Goal: Task Accomplishment & Management: Use online tool/utility

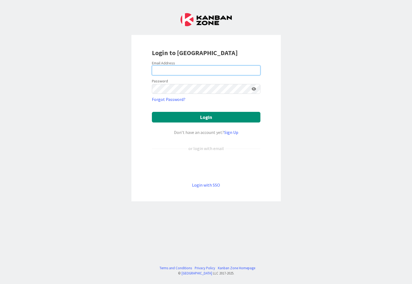
click at [196, 68] on input "email" at bounding box center [206, 70] width 109 height 10
click at [276, 111] on div "Login to [GEOGRAPHIC_DATA] Email Address Password Forgot Password? Login Don’t …" at bounding box center [205, 118] width 149 height 166
click at [209, 166] on div "Sign in with Google. Opens in new tab" at bounding box center [206, 167] width 109 height 12
type input "[PERSON_NAME][EMAIL_ADDRESS][DOMAIN_NAME]"
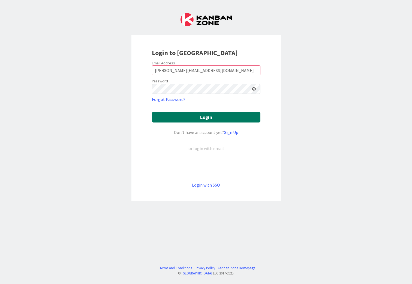
click at [219, 117] on button "Login" at bounding box center [206, 117] width 109 height 11
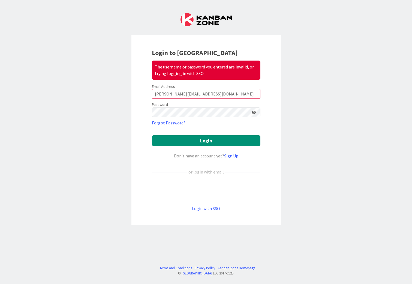
click at [215, 191] on div "Sign in with Google. Opens in new tab" at bounding box center [206, 190] width 109 height 12
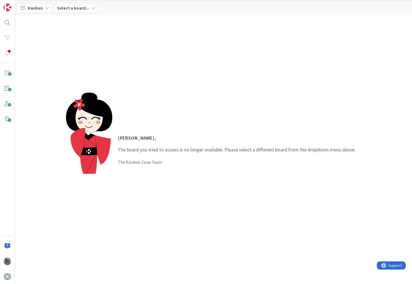
click at [73, 5] on span "Select a board..." at bounding box center [73, 8] width 32 height 7
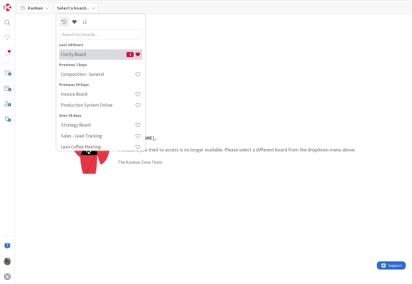
click at [71, 55] on h4 "Clarity Board" at bounding box center [94, 54] width 66 height 5
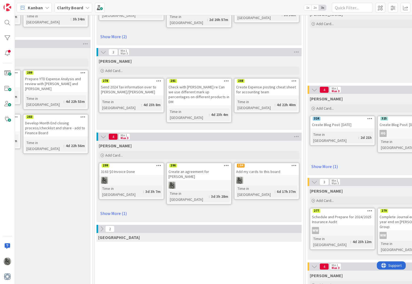
scroll to position [148, 269]
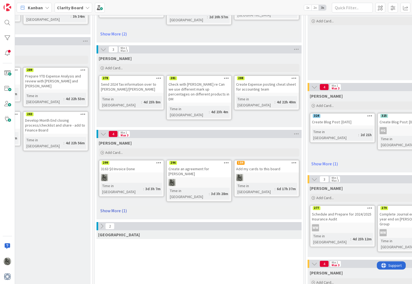
click at [114, 206] on link "Show More (1)" at bounding box center [199, 210] width 201 height 9
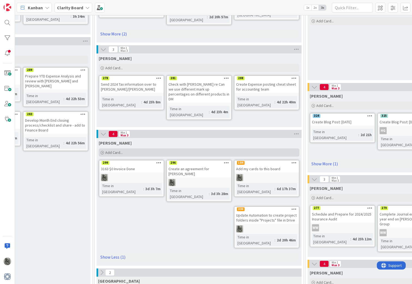
click at [114, 150] on span "Add Card..." at bounding box center [113, 152] width 17 height 5
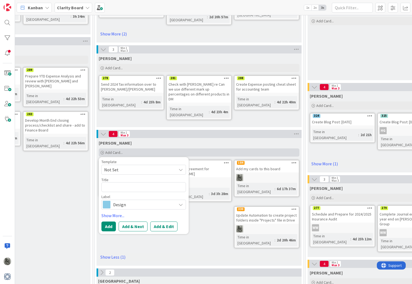
type textarea "x"
type textarea "D"
type textarea "x"
type textarea "Dc"
type textarea "x"
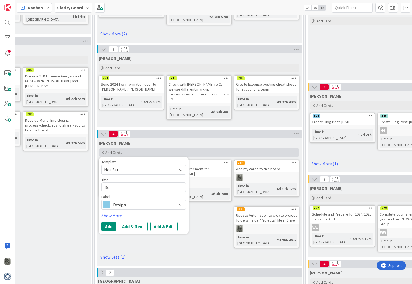
type textarea "D"
type textarea "x"
type textarea "S"
type textarea "x"
type textarea "Sc"
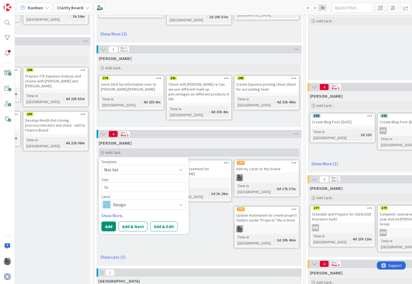
type textarea "x"
type textarea "Sch"
type textarea "x"
type textarea "Sche"
type textarea "x"
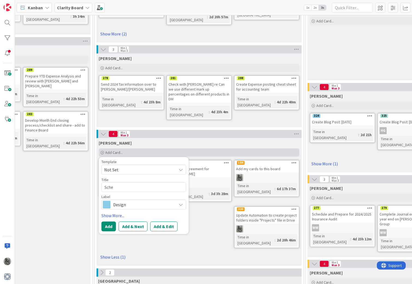
type textarea "Sched"
type textarea "x"
type textarea "Sche"
type textarea "x"
type textarea "Sch"
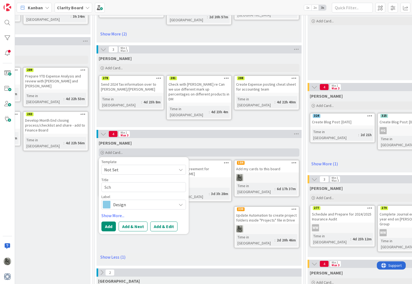
type textarea "x"
type textarea "Sc"
type textarea "x"
type textarea "S"
click at [173, 140] on div "[PERSON_NAME]" at bounding box center [199, 142] width 201 height 5
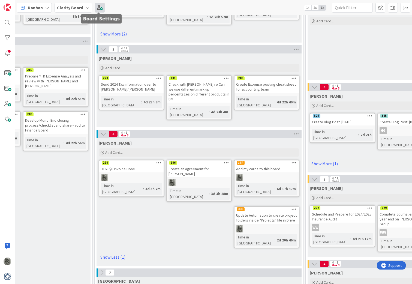
click at [98, 7] on span at bounding box center [100, 8] width 10 height 10
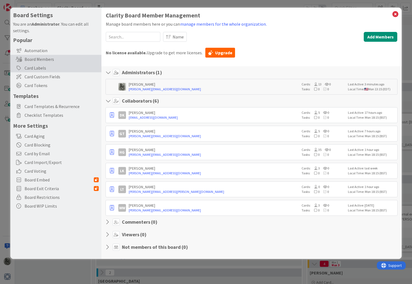
click at [37, 69] on div "Card Labels" at bounding box center [55, 68] width 91 height 9
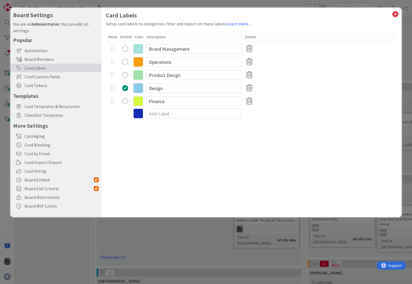
click at [125, 61] on div "radio" at bounding box center [125, 62] width 6 height 6
click at [396, 13] on icon at bounding box center [395, 14] width 7 height 8
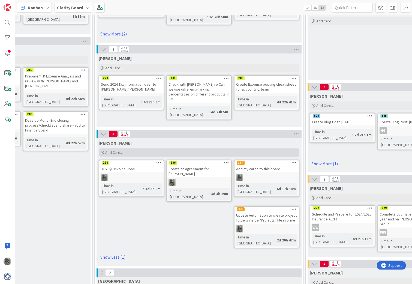
click at [112, 150] on span "Add Card..." at bounding box center [113, 152] width 17 height 5
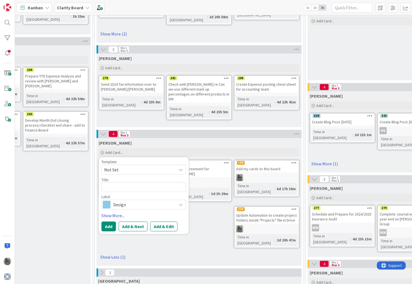
click at [124, 201] on span "Design" at bounding box center [143, 205] width 61 height 8
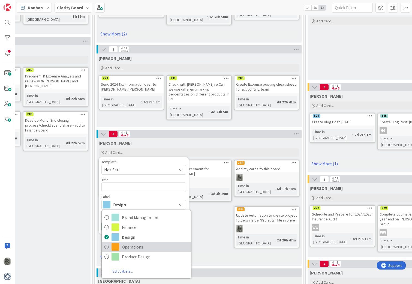
click at [127, 243] on span "Operations" at bounding box center [155, 247] width 67 height 8
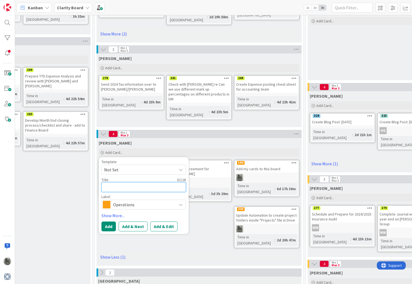
click at [121, 182] on textarea at bounding box center [143, 187] width 85 height 10
type textarea "x"
type textarea "S"
type textarea "x"
type textarea "Sc"
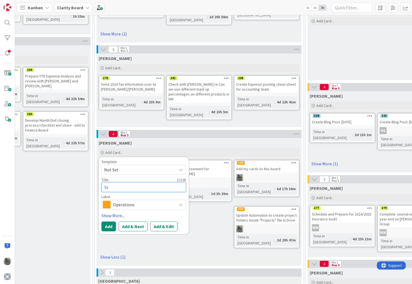
type textarea "x"
type textarea "Sch"
type textarea "x"
type textarea "Sche"
type textarea "x"
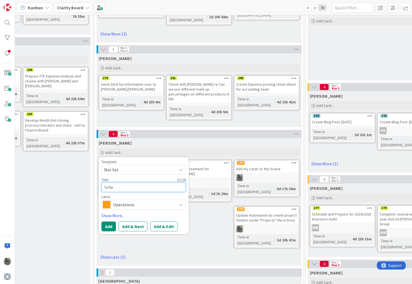
type textarea "Sched"
type textarea "x"
type textarea "Schedu"
type textarea "x"
type textarea "Schedul"
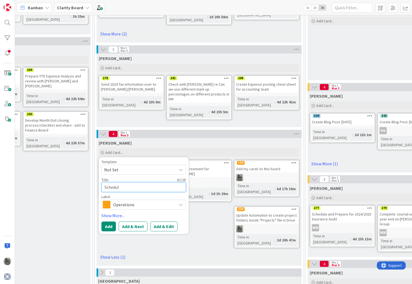
type textarea "x"
type textarea "Schedule"
type textarea "x"
type textarea "Schedule"
type textarea "x"
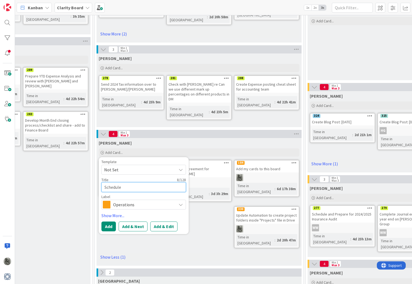
type textarea "Schedule S"
type textarea "x"
type textarea "Schedule St"
type textarea "x"
type textarea "Schedule Sta"
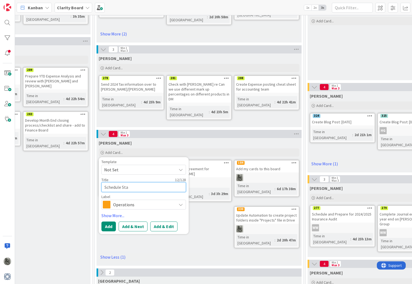
type textarea "x"
type textarea "Schedule Star"
type textarea "x"
type textarea "Schedule Stara"
type textarea "x"
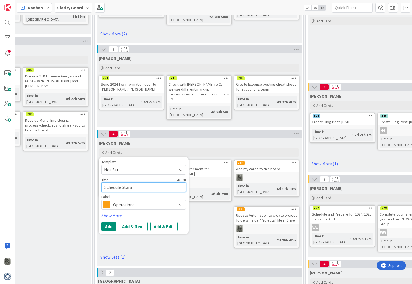
type textarea "Schedule Starab"
type textarea "x"
type textarea "Schedule Starabi"
type textarea "x"
type textarea "Schedule Starabil"
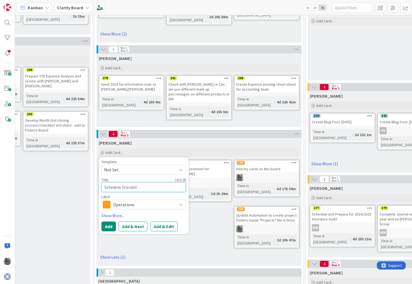
type textarea "x"
type textarea "Schedule Starabili"
type textarea "x"
type textarea "Schedule Starabilit"
type textarea "x"
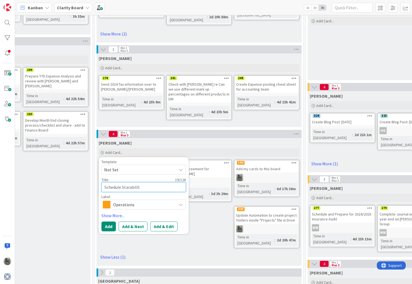
type textarea "Schedule Starability"
type textarea "x"
type textarea "Schedule Starability"
type textarea "x"
type textarea "Schedule Starability D"
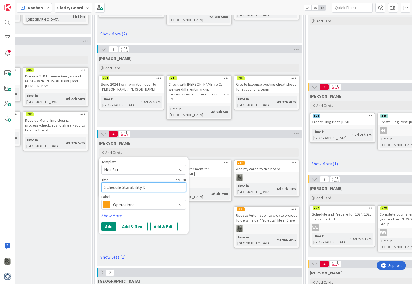
type textarea "x"
type textarea "Schedule Starability De"
type textarea "x"
type textarea "Schedule Starability Ded"
type textarea "x"
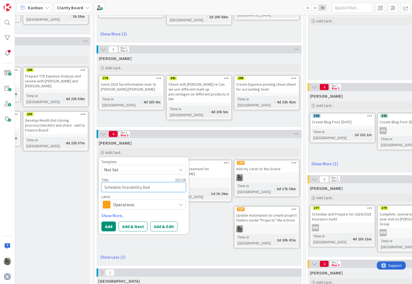
type textarea "Schedule Starability Dedu"
type textarea "x"
type textarea "Schedule Starability Deduc"
type textarea "x"
type textarea "Schedule Starability Deduct"
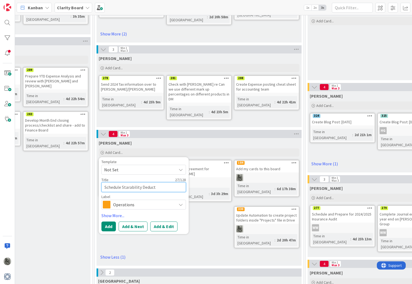
type textarea "x"
type textarea "Schedule Starability Deducti"
type textarea "x"
type textarea "Schedule Starability Deduct"
type textarea "x"
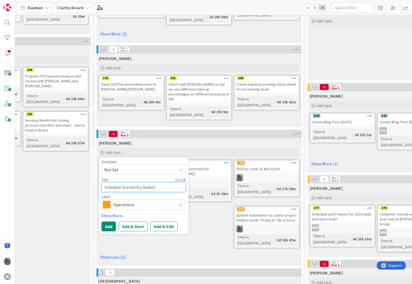
type textarea "Schedule Starability Deduc"
type textarea "x"
type textarea "Schedule Starability Dedu"
type textarea "x"
type textarea "Schedule Starability Ded"
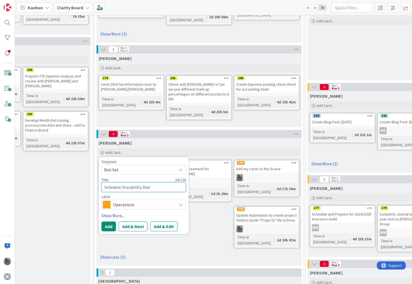
type textarea "x"
type textarea "Schedule Starability De"
type textarea "x"
type textarea "Schedule Starability D"
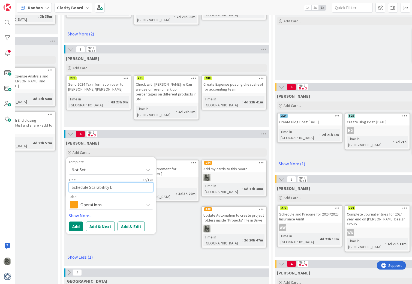
scroll to position [147, 301]
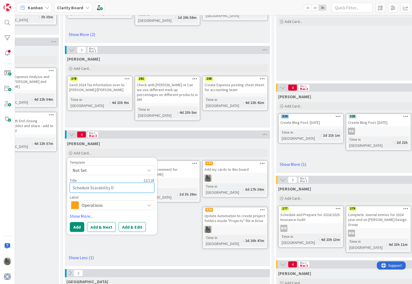
type textarea "x"
type textarea "Schedule Starability De"
type textarea "x"
type textarea "Schedule Starability Ded"
type textarea "x"
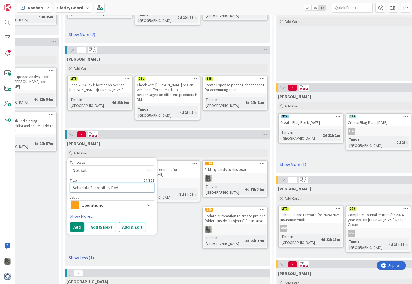
type textarea "Schedule Starability Dedu"
type textarea "x"
type textarea "Schedule Starability Deduc"
type textarea "x"
type textarea "Schedule Starability Deduct"
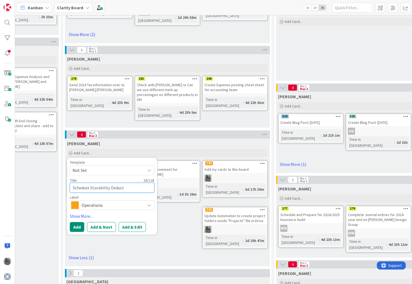
type textarea "x"
type textarea "Schedule Starability Deducti"
type textarea "x"
type textarea "Schedule Starability Deductio"
type textarea "x"
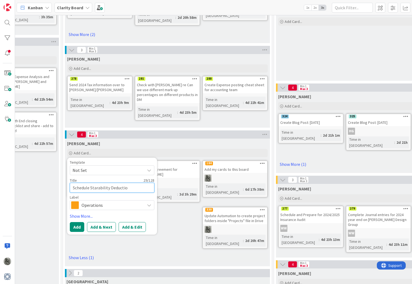
type textarea "Schedule Starability Deduction"
type textarea "x"
type textarea "Schedule Starability Deductions"
click at [97, 201] on span "Operations" at bounding box center [112, 205] width 61 height 8
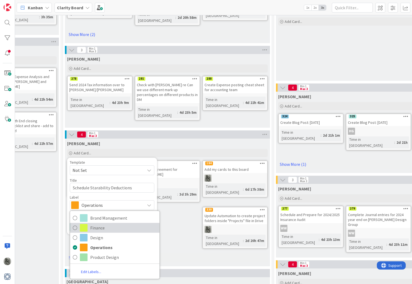
click at [95, 224] on span "Finance" at bounding box center [123, 228] width 67 height 8
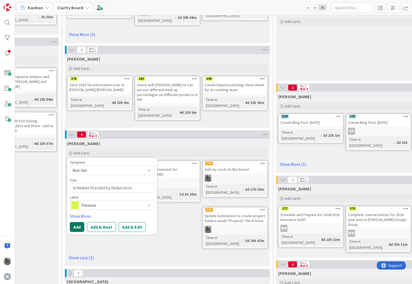
click at [75, 222] on button "Add" at bounding box center [77, 227] width 14 height 10
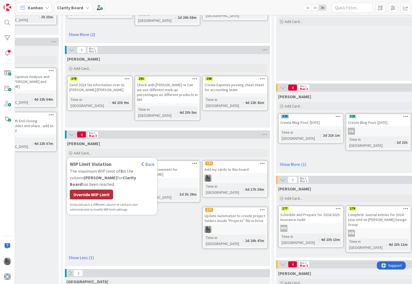
click at [90, 190] on div "Override WIP Limit" at bounding box center [91, 195] width 43 height 10
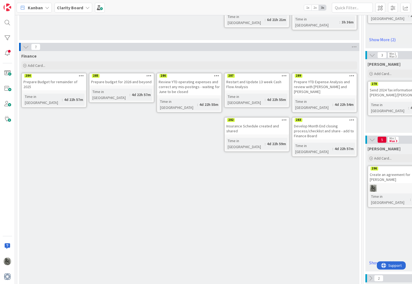
scroll to position [142, 0]
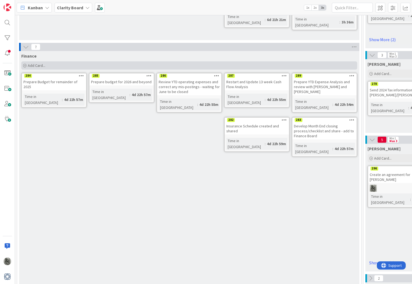
click at [37, 65] on span "Add Card..." at bounding box center [36, 65] width 17 height 5
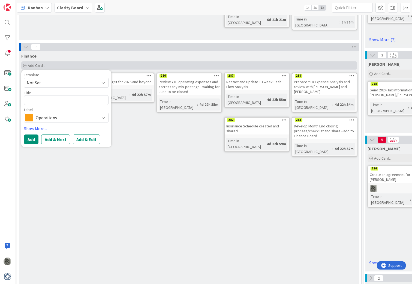
type textarea "x"
type textarea "2"
type textarea "x"
type textarea "20"
type textarea "x"
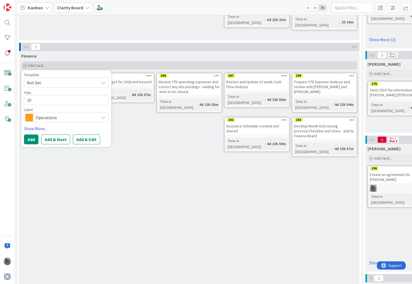
type textarea "202"
type textarea "x"
type textarea "2025"
type textarea "x"
type textarea "2025"
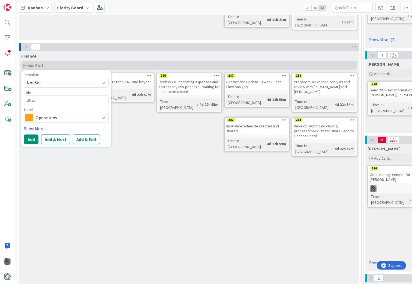
type textarea "x"
type textarea "2025 H"
type textarea "x"
type textarea "2025 Ho"
type textarea "x"
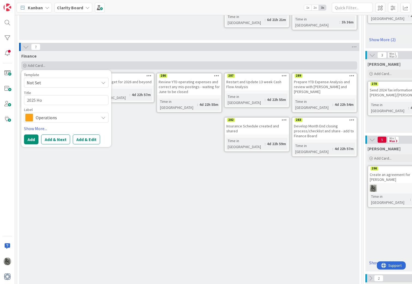
type textarea "2025 Hol"
type textarea "x"
type textarea "2025 Hold"
type textarea "x"
type textarea "2025 Holdi"
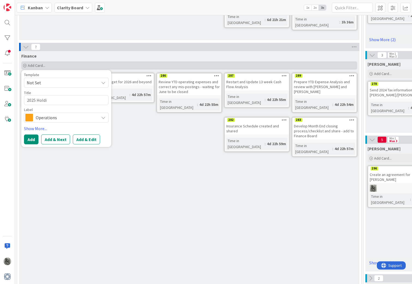
type textarea "x"
type textarea "2025 Hold"
type textarea "x"
type textarea "2025 Hol"
type textarea "x"
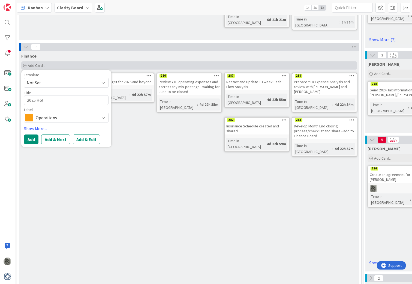
type textarea "2025 Ho"
type textarea "x"
type textarea "2025 Hoi"
type textarea "x"
type textarea "2025 Ho"
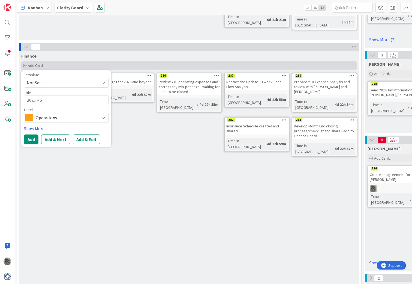
type textarea "x"
type textarea "2025 Hol"
type textarea "x"
type textarea "[DATE]"
type textarea "x"
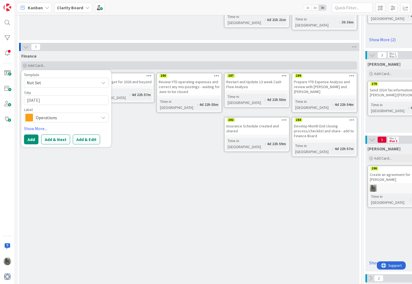
type textarea "2025 Holid"
type textarea "x"
type textarea "2025 Holida"
type textarea "x"
type textarea "2025 Holiday"
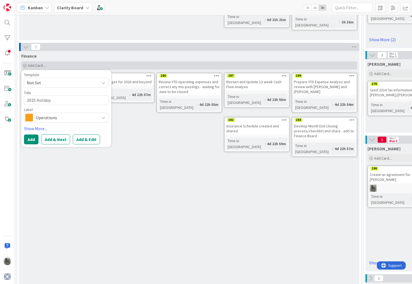
type textarea "x"
type textarea "2025 Holidays"
type textarea "x"
type textarea "2025 Holidays"
type textarea "x"
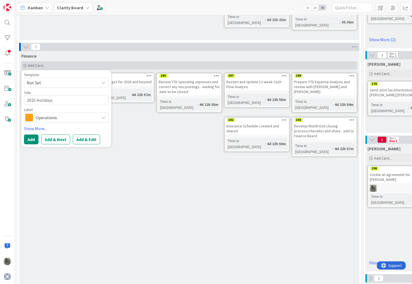
type textarea "2025 Holidays a"
type textarea "x"
type textarea "2025 Holidays ad"
type textarea "x"
type textarea "2025 Holidays add"
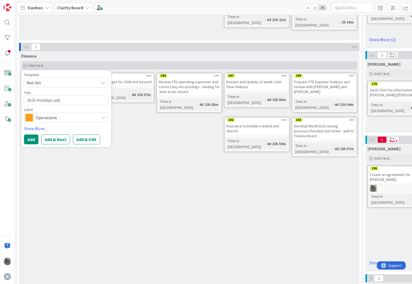
type textarea "x"
type textarea "2025 Holidays adde"
type textarea "x"
type textarea "2025 Holidays added"
type textarea "x"
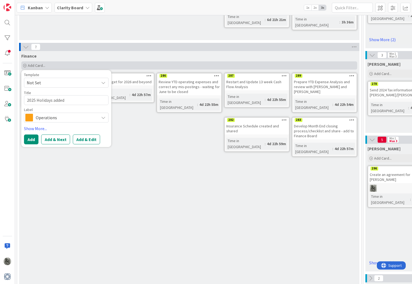
type textarea "2025 Holidays added"
type textarea "x"
type textarea "2025 Holidays added t"
type textarea "x"
type textarea "2025 Holidays added to"
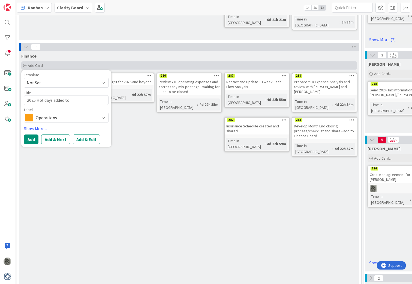
type textarea "x"
type textarea "2025 Holidays added to"
type textarea "x"
type textarea "2025 Holidays added to b"
type textarea "x"
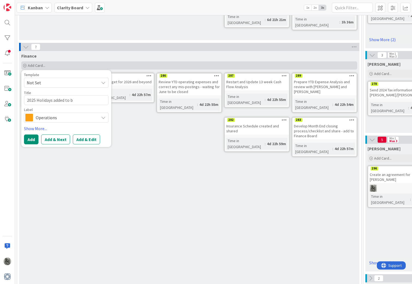
type textarea "2025 Holidays added to"
type textarea "x"
type textarea "2025 Holidays added to B"
type textarea "x"
type textarea "2025 Holidays added to Ba"
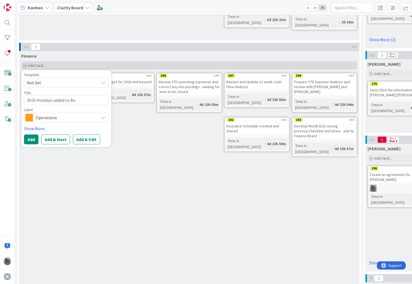
type textarea "x"
type textarea "2025 Holidays added to Bam"
type textarea "x"
type textarea "2025 Holidays added to Bamo"
type textarea "x"
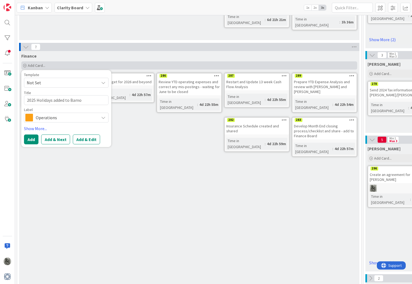
type textarea "2025 Holidays added to Bam"
type textarea "x"
type textarea "2025 Holidays added to Bamb"
type textarea "x"
type textarea "2025 Holidays added to Bambo"
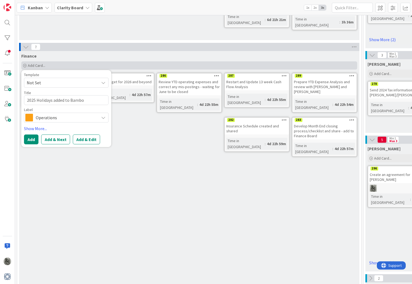
type textarea "x"
type textarea "2025 Holidays added to [GEOGRAPHIC_DATA]"
type textarea "x"
type textarea "2025 Holidays added to [GEOGRAPHIC_DATA]"
type textarea "x"
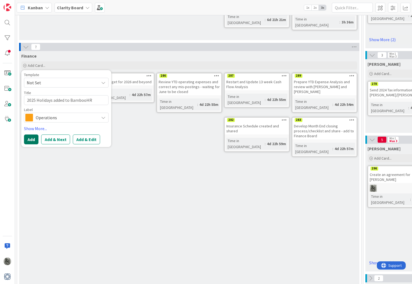
type textarea "2025 Holidays added to BambooHR"
click at [28, 141] on button "Add" at bounding box center [31, 139] width 14 height 10
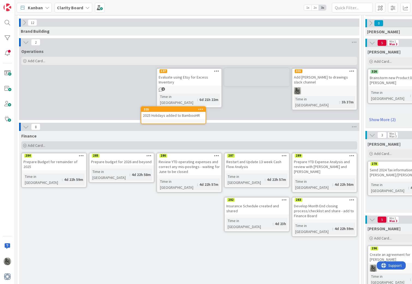
scroll to position [62, 2]
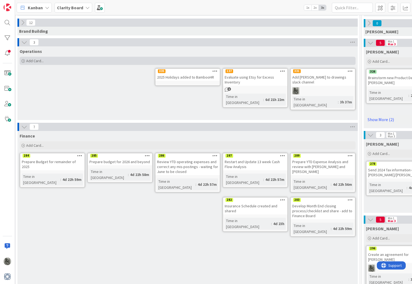
click at [31, 60] on span "Add Card..." at bounding box center [34, 60] width 17 height 5
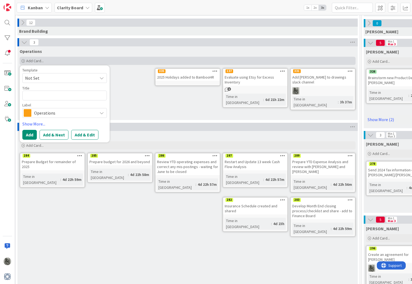
type textarea "x"
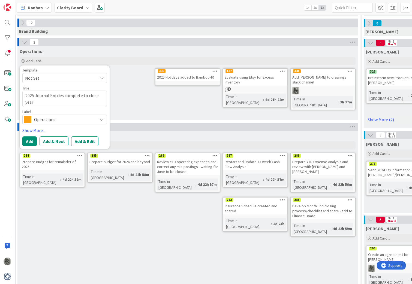
click at [52, 118] on span "Operations" at bounding box center [64, 120] width 61 height 8
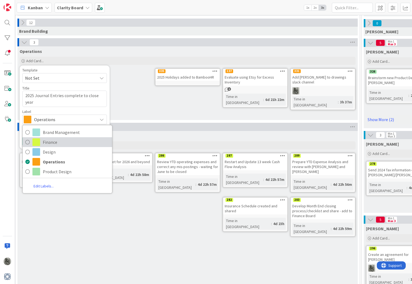
click at [47, 144] on span "Finance" at bounding box center [76, 142] width 67 height 8
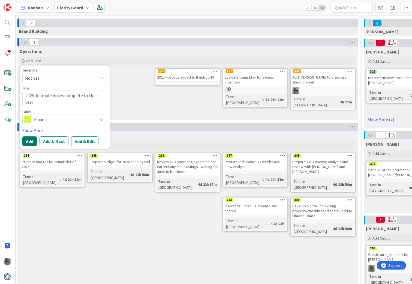
click at [30, 141] on button "Add" at bounding box center [29, 141] width 14 height 10
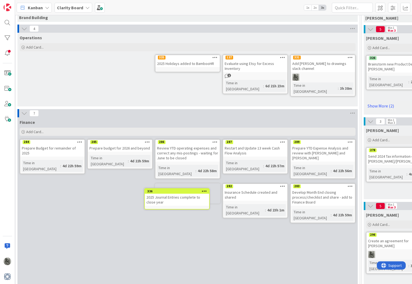
scroll to position [76, 2]
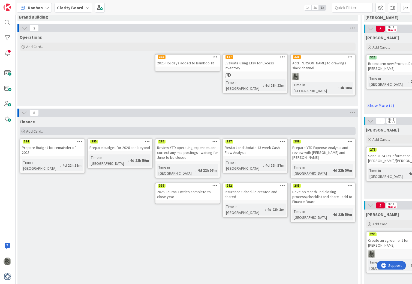
click at [32, 130] on span "Add Card..." at bounding box center [34, 131] width 17 height 5
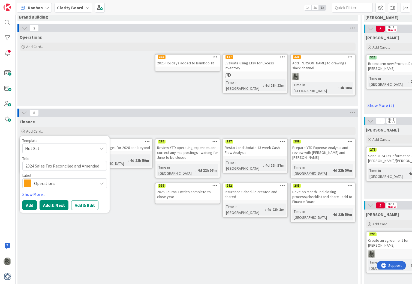
click at [52, 206] on button "Add & Next" at bounding box center [54, 205] width 29 height 10
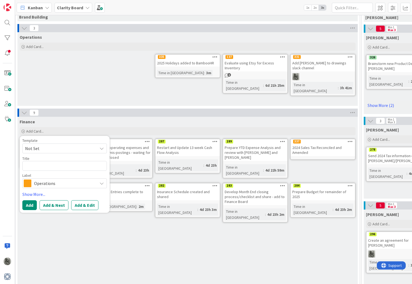
click at [33, 184] on div "Operations" at bounding box center [64, 183] width 85 height 10
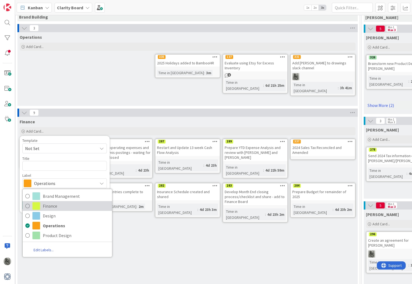
click at [39, 203] on span at bounding box center [36, 206] width 8 height 8
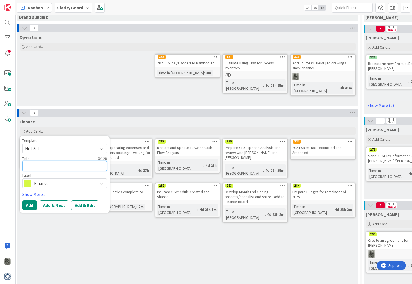
click at [37, 167] on textarea at bounding box center [64, 166] width 85 height 10
click at [57, 207] on button "Add & Next" at bounding box center [54, 205] width 29 height 10
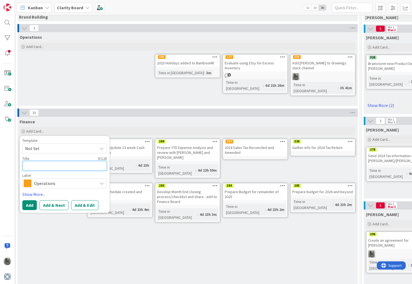
click at [47, 166] on textarea at bounding box center [64, 166] width 85 height 10
click at [44, 187] on span "Operations" at bounding box center [64, 183] width 61 height 8
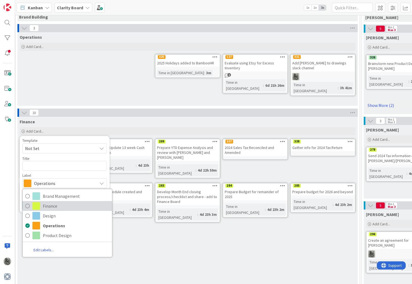
click at [47, 204] on span "Finance" at bounding box center [76, 206] width 67 height 8
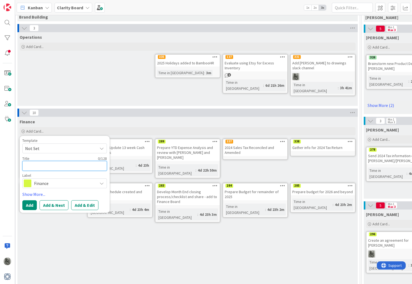
click at [48, 165] on textarea at bounding box center [64, 166] width 85 height 10
click at [61, 182] on span "Finance" at bounding box center [64, 183] width 61 height 8
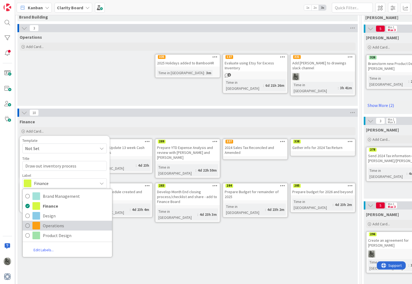
click at [57, 227] on span "Operations" at bounding box center [76, 225] width 67 height 8
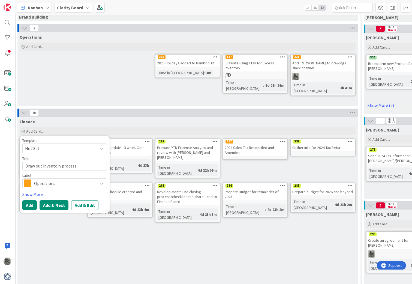
click at [56, 204] on button "Add & Next" at bounding box center [54, 205] width 29 height 10
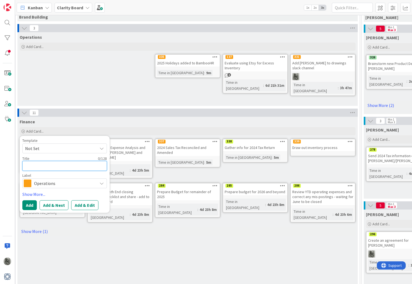
click at [43, 167] on textarea at bounding box center [64, 166] width 85 height 10
click at [70, 183] on span "Operations" at bounding box center [64, 183] width 61 height 8
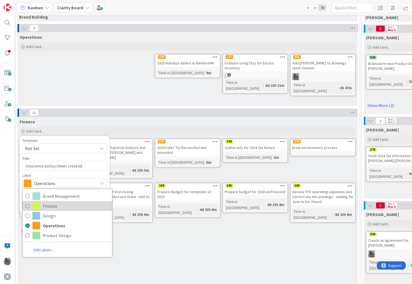
click at [60, 208] on span "Finance" at bounding box center [76, 206] width 67 height 8
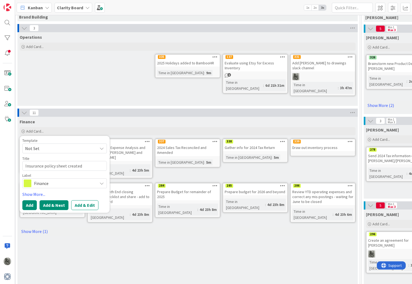
click at [59, 204] on button "Add & Next" at bounding box center [54, 205] width 29 height 10
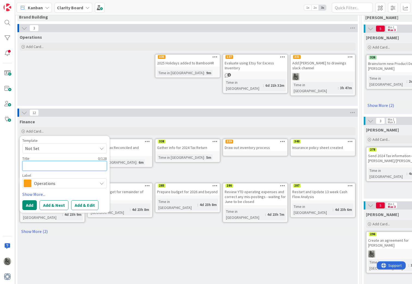
click at [58, 167] on textarea at bounding box center [64, 166] width 85 height 10
click at [75, 183] on span "Operations" at bounding box center [64, 183] width 61 height 8
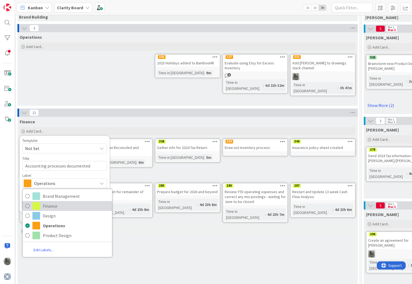
click at [59, 207] on span "Finance" at bounding box center [76, 206] width 67 height 8
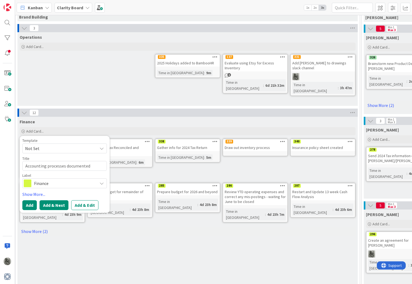
click at [56, 206] on button "Add & Next" at bounding box center [54, 205] width 29 height 10
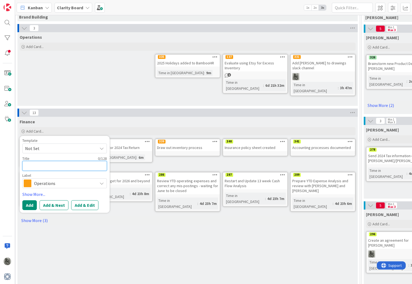
click at [53, 167] on textarea at bounding box center [64, 166] width 85 height 10
click at [50, 183] on span "Operations" at bounding box center [64, 183] width 61 height 8
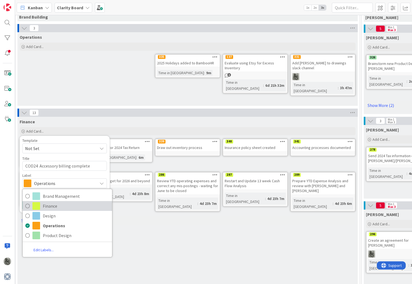
click at [50, 209] on span "Finance" at bounding box center [76, 206] width 67 height 8
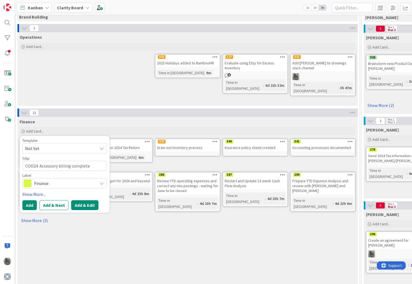
click at [85, 205] on button "Add & Edit" at bounding box center [84, 205] width 27 height 10
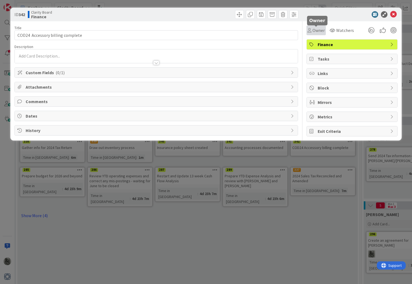
click at [314, 31] on span "Owner" at bounding box center [319, 30] width 12 height 7
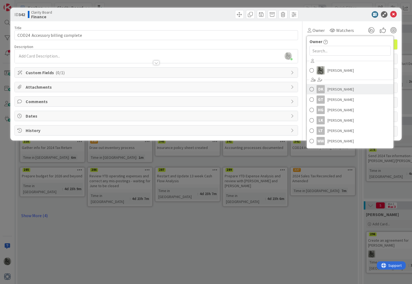
click at [327, 90] on link "DK [PERSON_NAME]" at bounding box center [350, 89] width 87 height 10
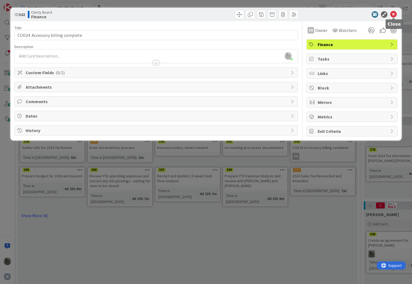
click at [395, 13] on icon at bounding box center [393, 14] width 7 height 7
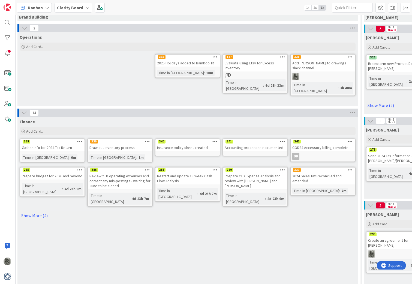
click at [353, 168] on div at bounding box center [350, 170] width 10 height 4
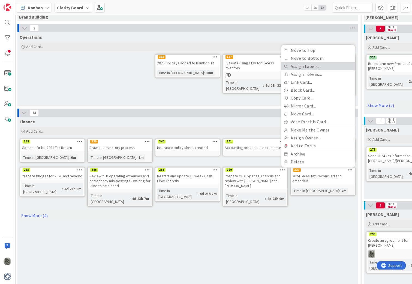
click at [308, 66] on link "Assign Labels..." at bounding box center [318, 66] width 74 height 8
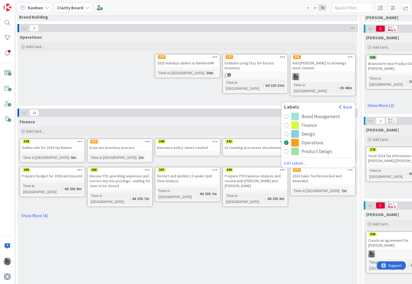
click at [288, 125] on div "radio" at bounding box center [286, 125] width 4 height 4
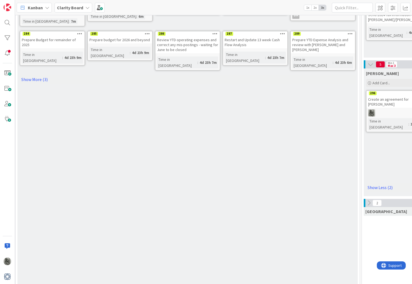
scroll to position [32, 2]
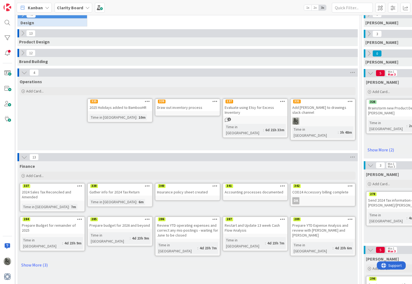
click at [158, 134] on div "Operations Add Card... Template Not Set Title 0 / 128 Label Operations Brand Ma…" at bounding box center [187, 114] width 340 height 74
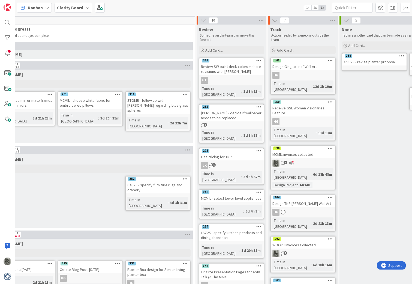
scroll to position [0, 589]
click at [9, 37] on div at bounding box center [7, 37] width 11 height 11
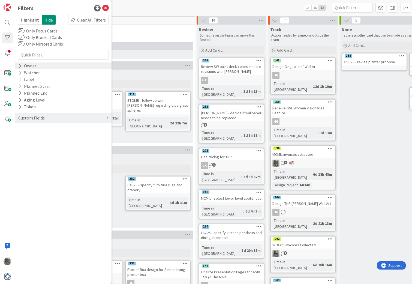
click at [33, 67] on div "Owner" at bounding box center [27, 65] width 19 height 7
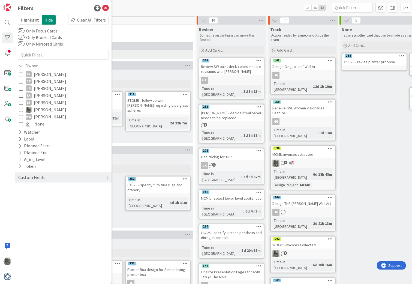
click at [43, 103] on span "[PERSON_NAME]" at bounding box center [50, 102] width 32 height 7
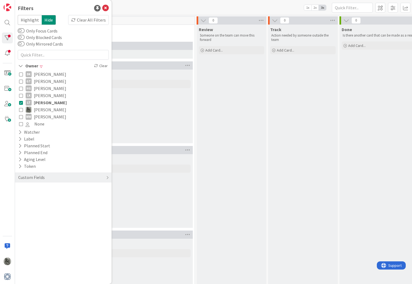
click at [43, 103] on span "[PERSON_NAME]" at bounding box center [50, 102] width 33 height 7
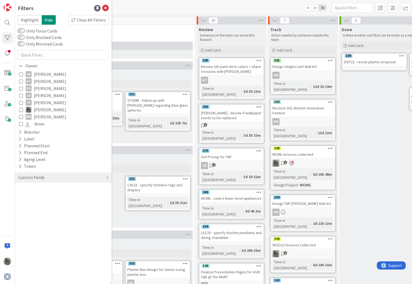
click at [43, 110] on span "[PERSON_NAME]" at bounding box center [50, 109] width 32 height 7
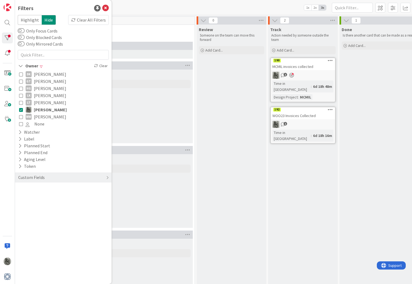
click at [142, 97] on div "[PERSON_NAME] Add Card..." at bounding box center [90, 107] width 205 height 74
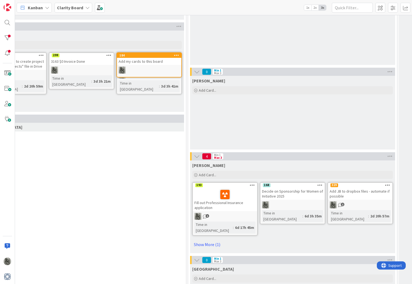
scroll to position [235, 387]
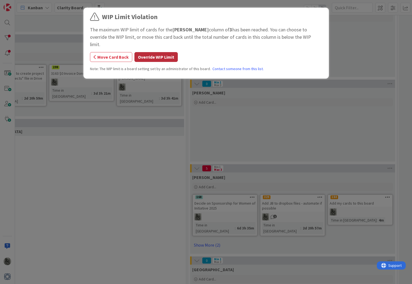
click at [143, 52] on button "Override WIP Limit" at bounding box center [155, 57] width 43 height 10
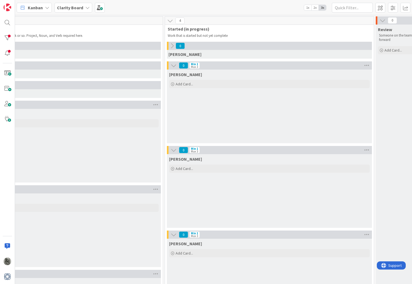
scroll to position [0, 410]
click at [173, 66] on icon at bounding box center [174, 65] width 6 height 6
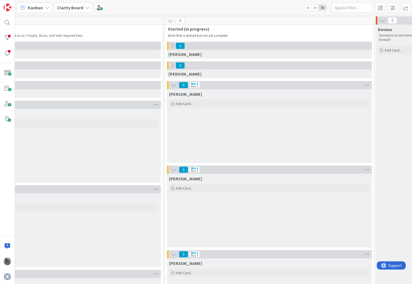
click at [173, 86] on icon at bounding box center [174, 85] width 6 height 6
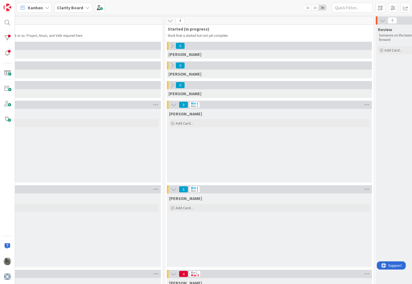
click at [173, 105] on icon at bounding box center [174, 105] width 6 height 6
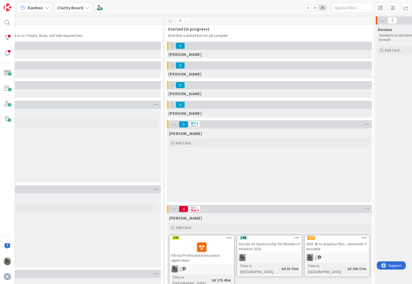
click at [172, 124] on icon at bounding box center [174, 124] width 6 height 6
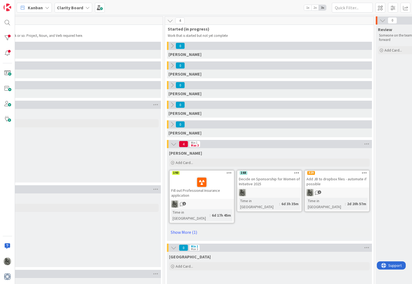
click at [173, 245] on icon at bounding box center [174, 248] width 6 height 6
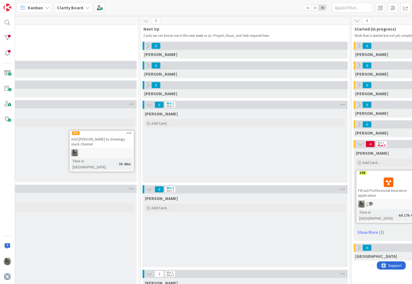
scroll to position [0, 223]
click at [149, 106] on icon at bounding box center [149, 105] width 6 height 6
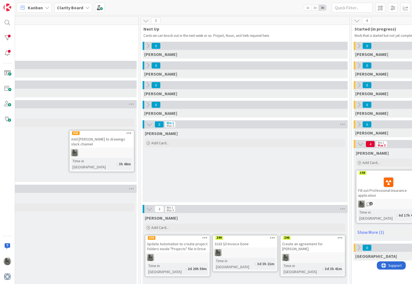
click at [149, 124] on icon at bounding box center [149, 124] width 6 height 6
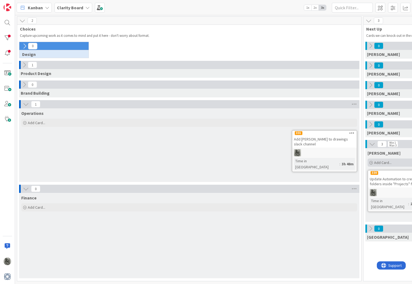
scroll to position [0, 0]
click at [8, 38] on div at bounding box center [7, 37] width 11 height 11
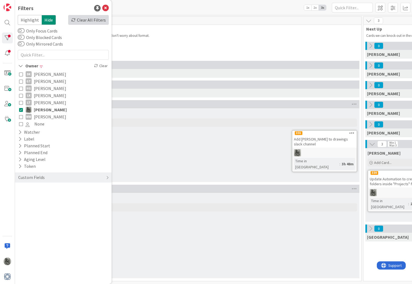
click at [88, 19] on div "Clear All Filters" at bounding box center [88, 20] width 41 height 10
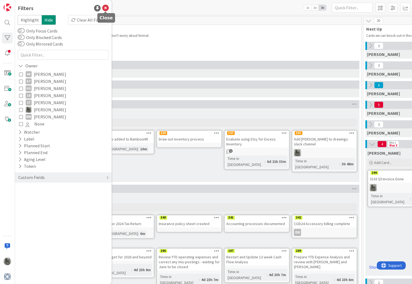
click at [106, 7] on icon at bounding box center [105, 8] width 7 height 7
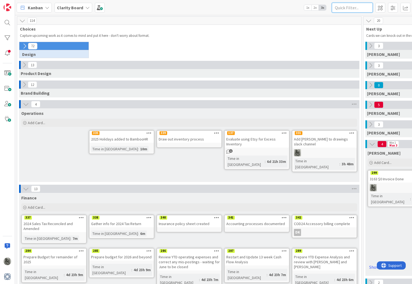
click at [353, 8] on input "text" at bounding box center [352, 8] width 41 height 10
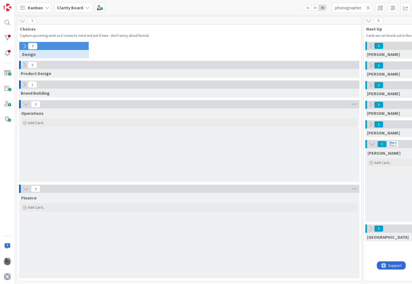
drag, startPoint x: 343, startPoint y: 17, endPoint x: 25, endPoint y: 85, distance: 324.7
click at [25, 85] on icon at bounding box center [24, 85] width 6 height 6
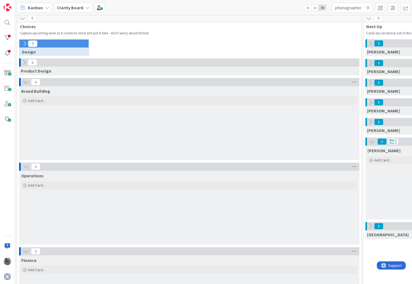
scroll to position [1, 0]
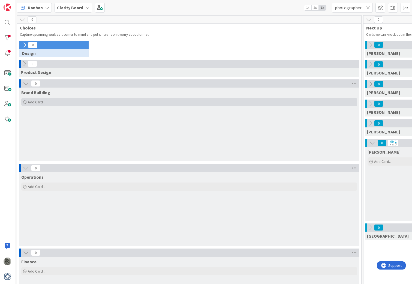
click at [34, 102] on span "Add Card..." at bounding box center [36, 102] width 17 height 5
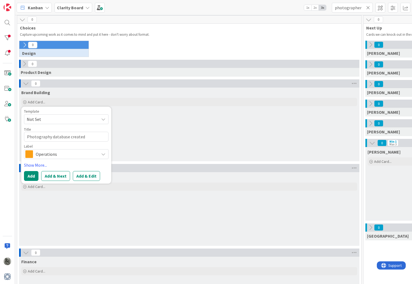
click at [51, 152] on span "Operations" at bounding box center [66, 154] width 61 height 8
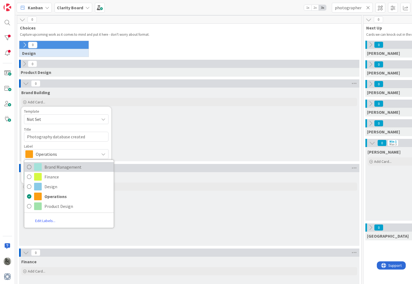
click at [55, 167] on span "Brand Management" at bounding box center [77, 167] width 67 height 8
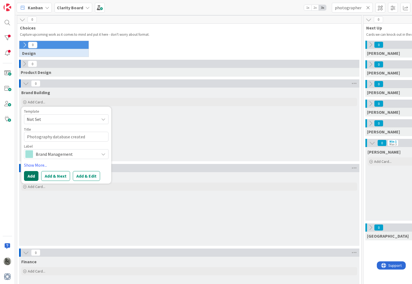
click at [30, 175] on button "Add" at bounding box center [31, 176] width 14 height 10
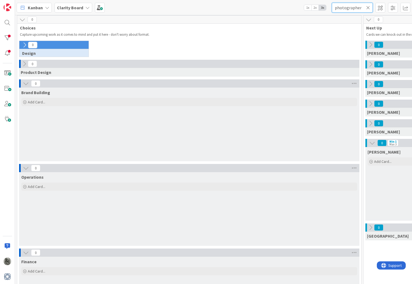
click at [364, 8] on input "photographer" at bounding box center [352, 8] width 41 height 10
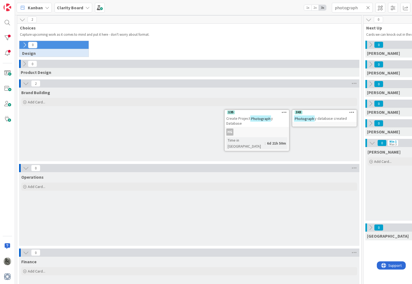
click at [352, 112] on icon at bounding box center [351, 112] width 5 height 4
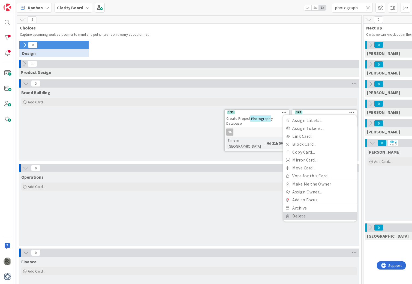
click at [298, 216] on link "Delete" at bounding box center [320, 216] width 74 height 8
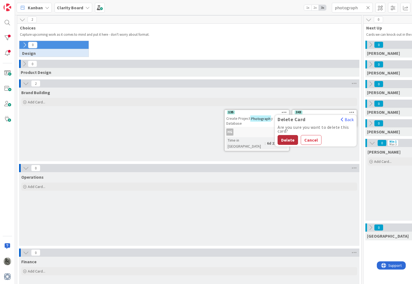
click at [288, 141] on button "Delete" at bounding box center [288, 140] width 20 height 10
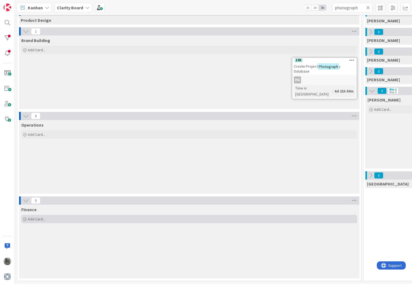
scroll to position [53, 0]
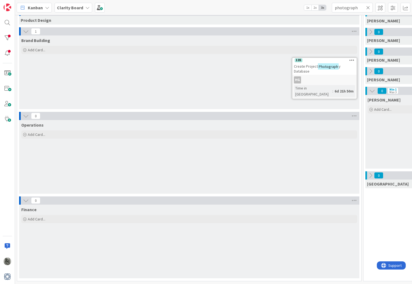
click at [369, 7] on icon at bounding box center [368, 7] width 4 height 5
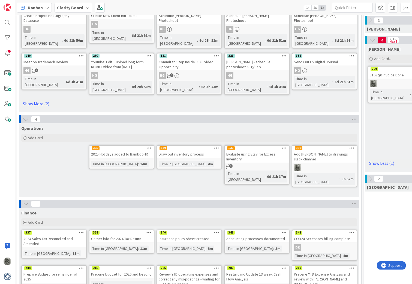
scroll to position [119, 0]
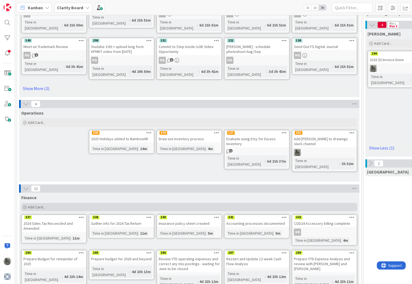
click at [37, 205] on span "Add Card..." at bounding box center [36, 207] width 17 height 5
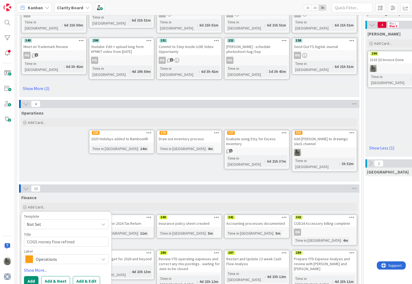
click at [53, 254] on div "Operations" at bounding box center [66, 259] width 85 height 10
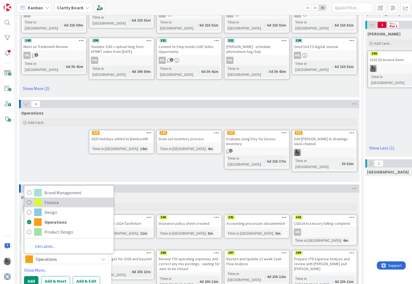
click at [47, 198] on span "Finance" at bounding box center [77, 202] width 67 height 8
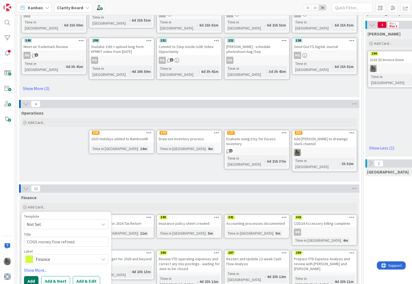
click at [32, 276] on button "Add" at bounding box center [31, 281] width 14 height 10
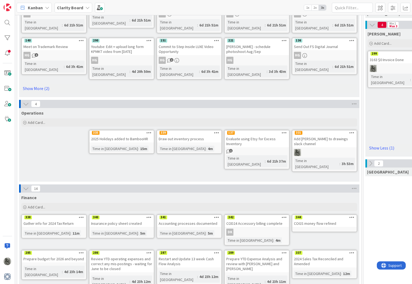
drag, startPoint x: 106, startPoint y: 228, endPoint x: 52, endPoint y: 209, distance: 57.1
click at [51, 210] on div "Finance Add Card... Template Not Set Title 0 / 128 Label Operations Brand Manag…" at bounding box center [189, 279] width 340 height 173
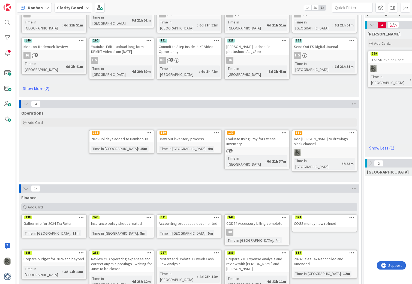
click at [38, 205] on span "Add Card..." at bounding box center [36, 207] width 17 height 5
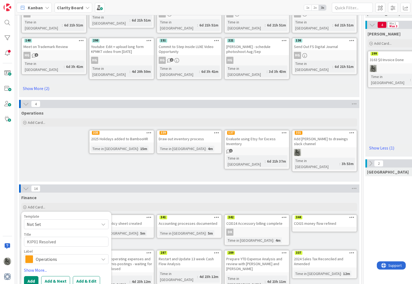
click at [51, 255] on span "Operations" at bounding box center [66, 259] width 61 height 8
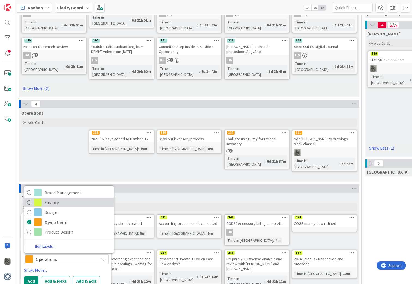
click at [49, 198] on span "Finance" at bounding box center [77, 202] width 67 height 8
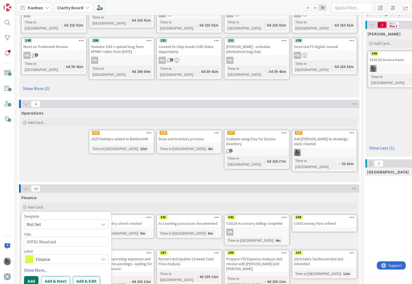
click at [31, 276] on button "Add" at bounding box center [31, 281] width 14 height 10
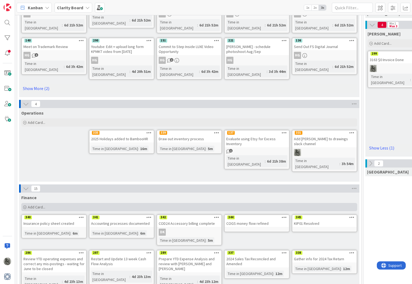
click at [33, 205] on span "Add Card..." at bounding box center [36, 207] width 17 height 5
